Goal: Transaction & Acquisition: Download file/media

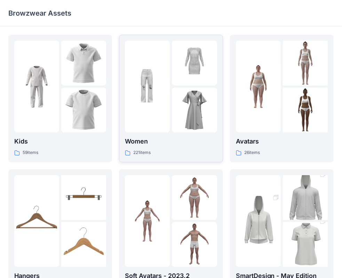
click at [164, 82] on img at bounding box center [147, 86] width 45 height 45
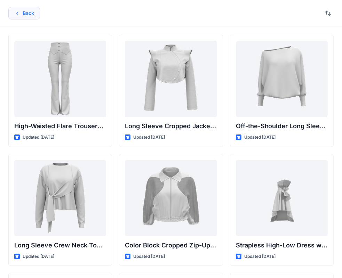
click at [25, 13] on button "Back" at bounding box center [24, 13] width 32 height 13
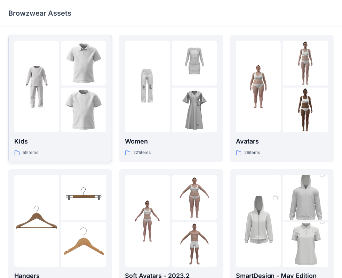
click at [70, 76] on div at bounding box center [83, 63] width 45 height 45
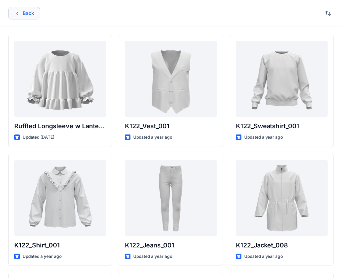
click at [16, 16] on button "Back" at bounding box center [24, 13] width 32 height 13
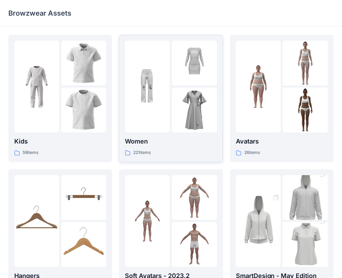
click at [196, 94] on img at bounding box center [194, 110] width 45 height 45
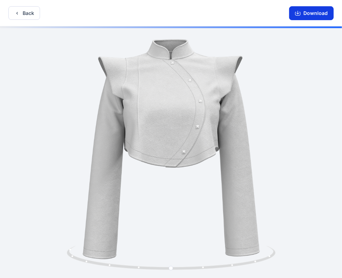
click at [310, 11] on button "Download" at bounding box center [311, 13] width 45 height 14
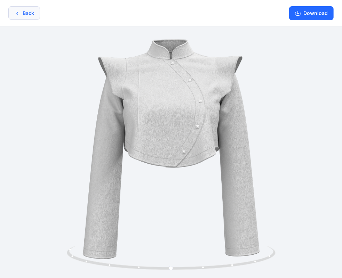
click at [21, 12] on button "Back" at bounding box center [24, 13] width 32 height 14
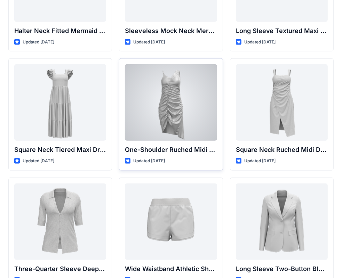
scroll to position [468, 0]
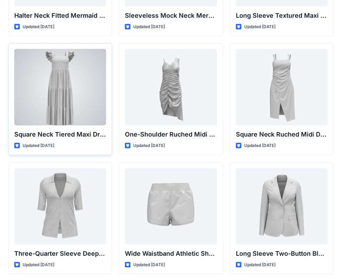
click at [51, 99] on div at bounding box center [60, 87] width 92 height 77
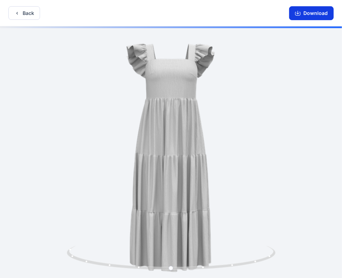
click at [311, 11] on button "Download" at bounding box center [311, 13] width 45 height 14
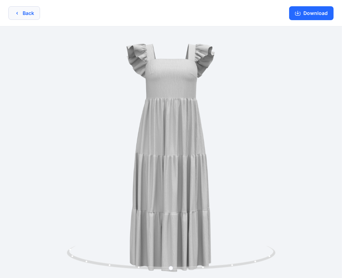
click at [29, 15] on button "Back" at bounding box center [24, 13] width 32 height 14
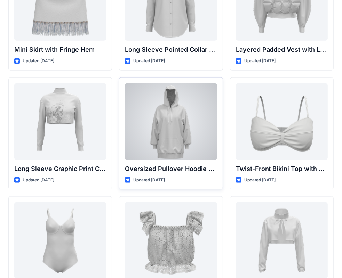
scroll to position [2166, 0]
